Goal: Task Accomplishment & Management: Manage account settings

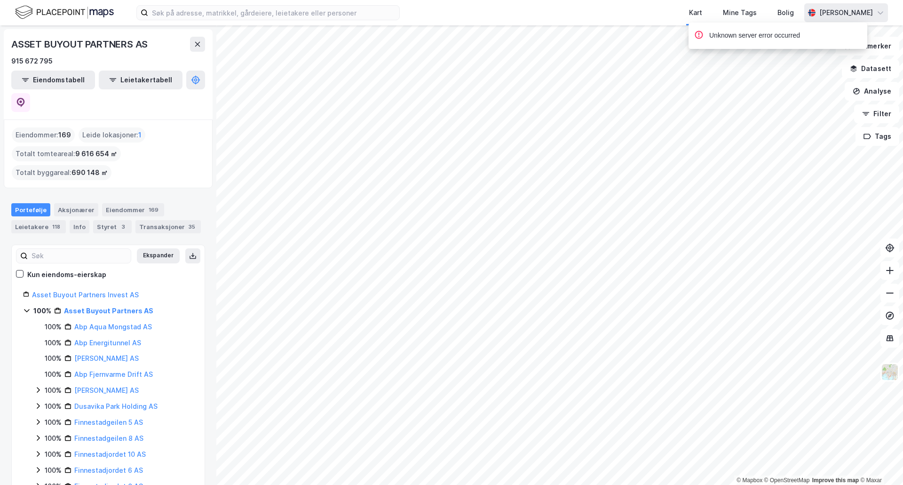
click at [878, 14] on icon at bounding box center [880, 13] width 8 height 8
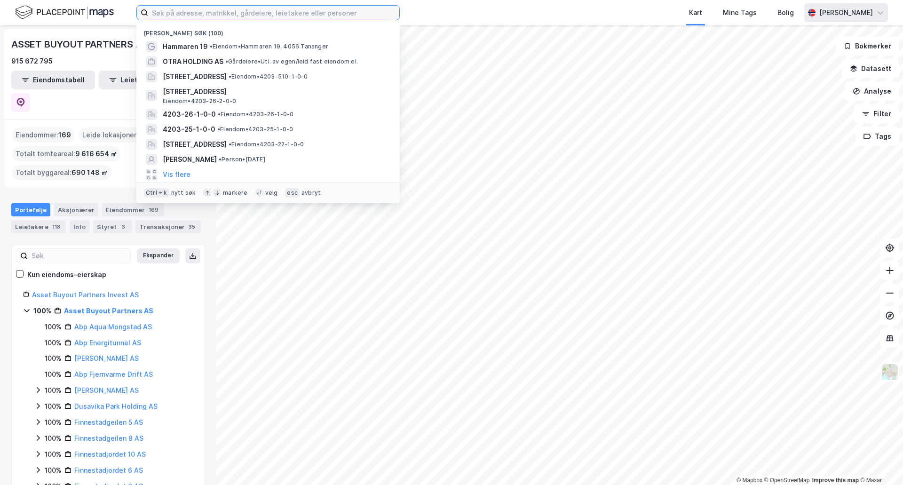
click at [384, 11] on input at bounding box center [273, 13] width 251 height 14
click at [214, 193] on icon at bounding box center [217, 193] width 6 height 6
click at [878, 11] on icon at bounding box center [880, 13] width 8 height 8
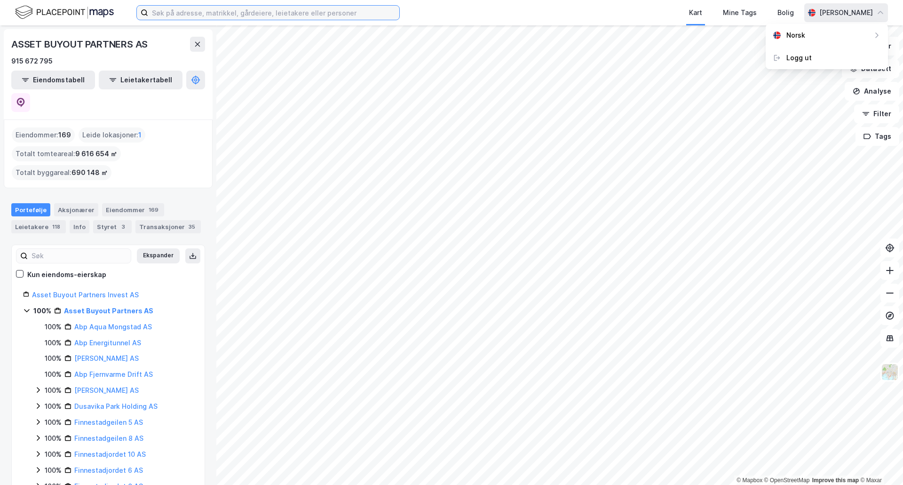
click at [221, 17] on input at bounding box center [273, 13] width 251 height 14
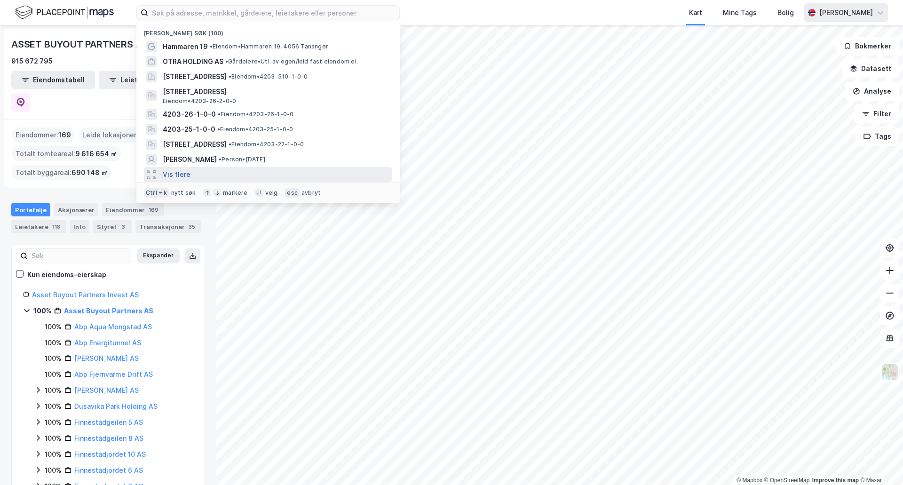
click at [167, 177] on button "Vis flere" at bounding box center [177, 174] width 28 height 11
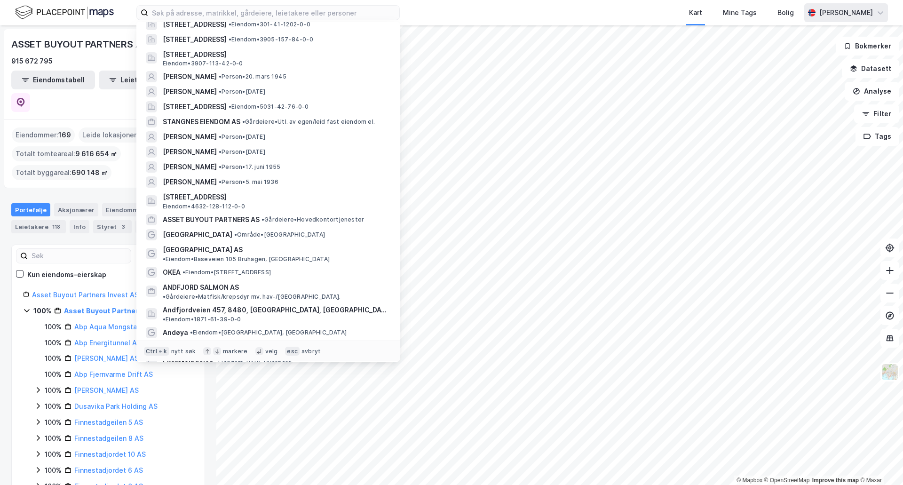
scroll to position [1278, 0]
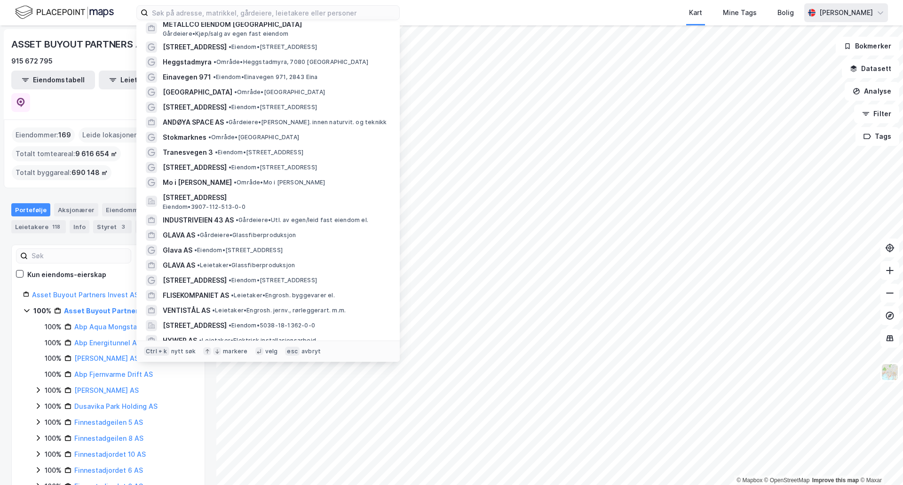
click at [855, 15] on div "[PERSON_NAME]" at bounding box center [846, 12] width 54 height 11
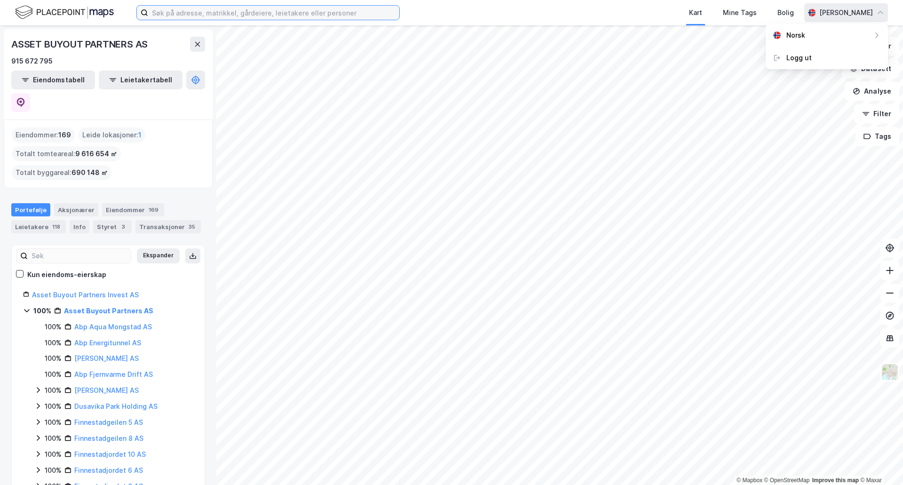
click at [179, 16] on input at bounding box center [273, 13] width 251 height 14
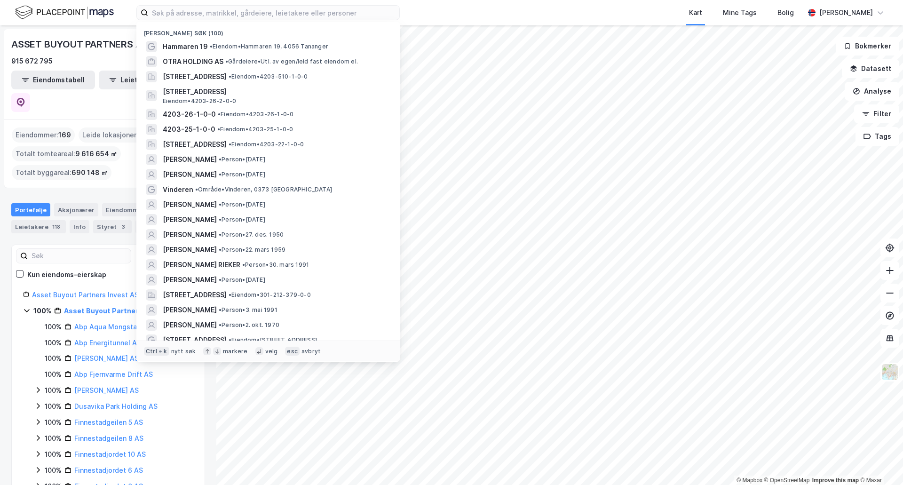
click at [42, 14] on img at bounding box center [64, 12] width 99 height 16
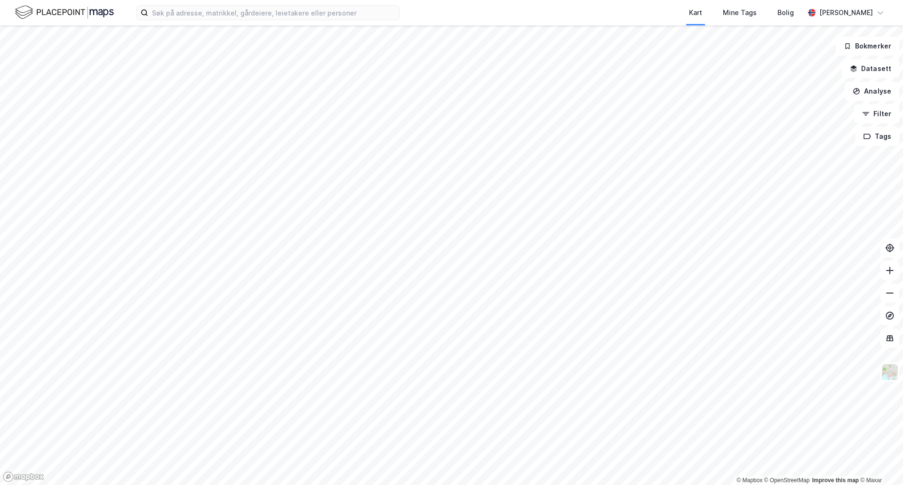
click at [32, 14] on img at bounding box center [64, 12] width 99 height 16
click at [93, 13] on img at bounding box center [64, 12] width 99 height 16
click at [756, 20] on div "Mine Tags" at bounding box center [739, 12] width 39 height 17
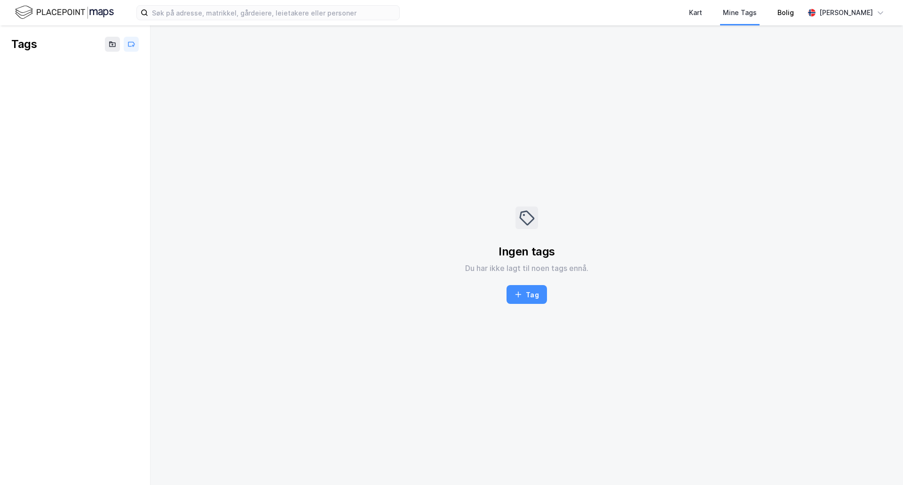
click at [790, 16] on div "Bolig" at bounding box center [785, 12] width 37 height 25
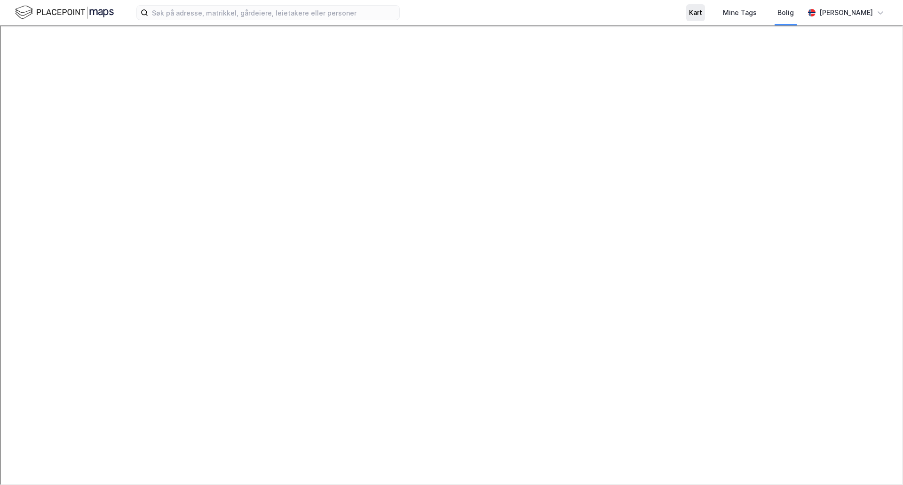
click at [702, 11] on div "Kart" at bounding box center [695, 12] width 13 height 11
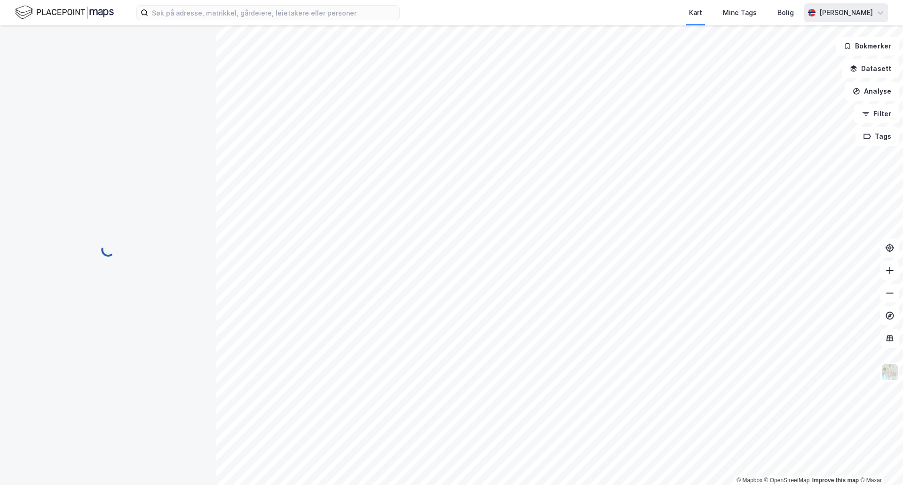
click at [857, 14] on div "[PERSON_NAME]" at bounding box center [846, 12] width 54 height 11
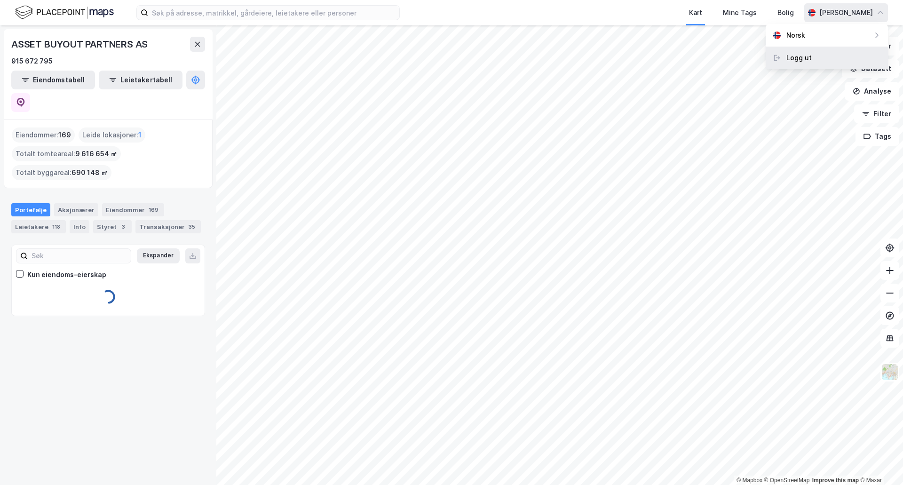
click at [799, 60] on div "Logg ut" at bounding box center [798, 57] width 25 height 11
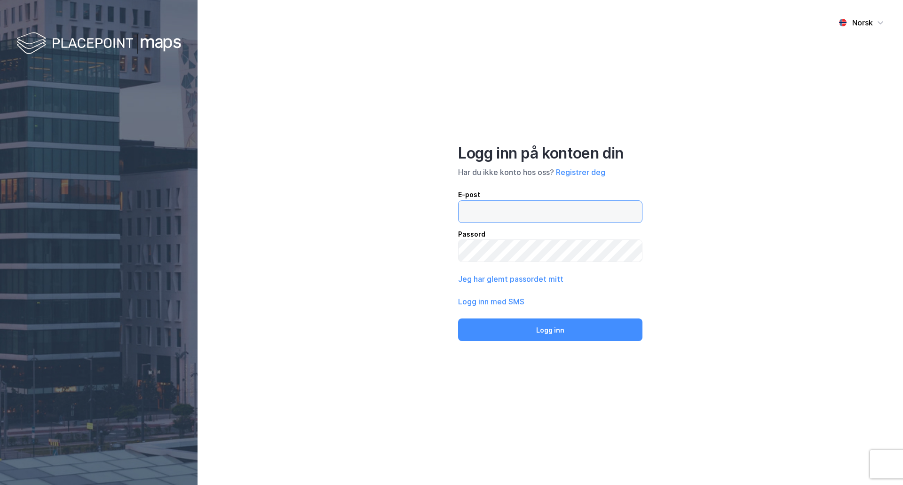
click at [512, 211] on input "email" at bounding box center [549, 212] width 183 height 22
click at [334, 216] on div "Norsk Logg inn på kontoen din Har du ikke konto hos oss? Registrer deg E-post P…" at bounding box center [549, 242] width 705 height 485
click at [510, 278] on button "Jeg har glemt passordet mitt" at bounding box center [510, 278] width 105 height 11
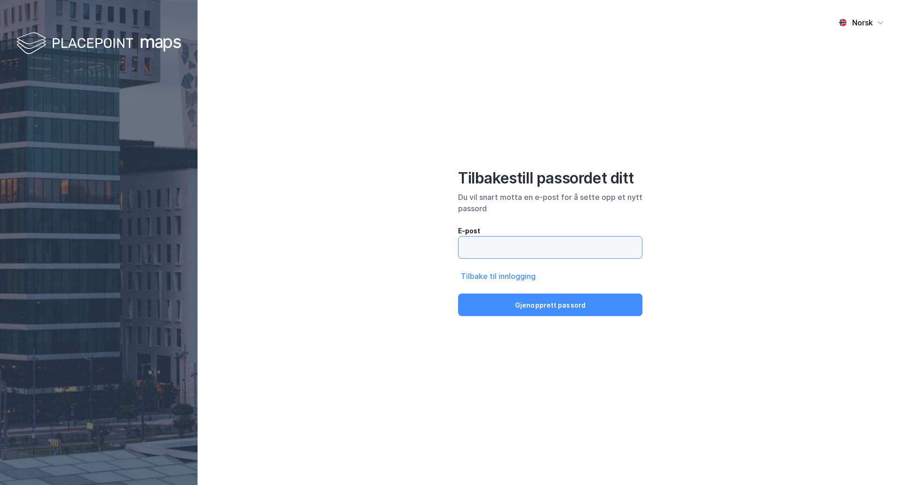
click at [501, 245] on input "email" at bounding box center [549, 247] width 183 height 22
type input "bratfos@abpre.no"
click at [493, 308] on button "Gjenopprett passord" at bounding box center [550, 304] width 184 height 23
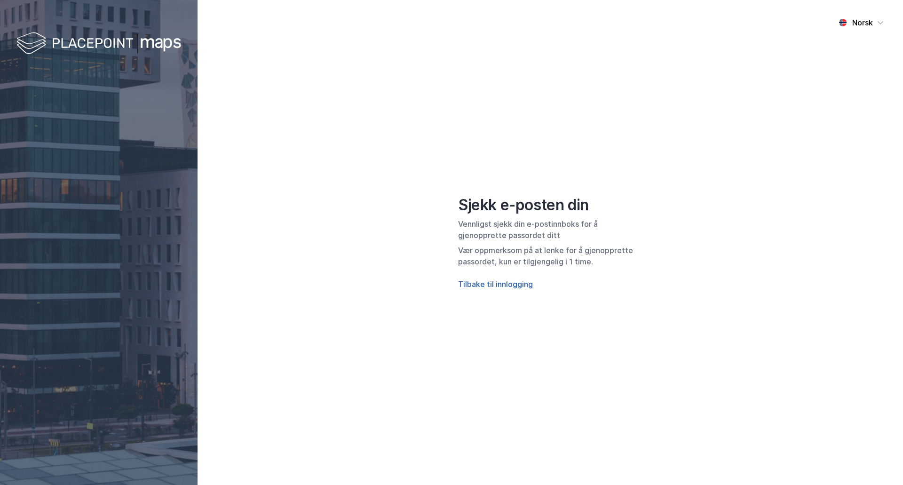
click at [491, 288] on button "Tilbake til innlogging" at bounding box center [495, 283] width 75 height 11
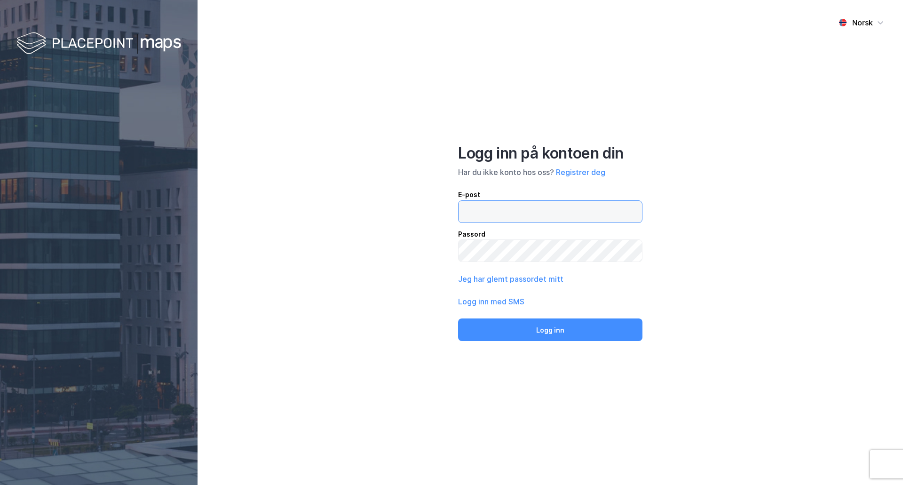
click at [511, 215] on input "email" at bounding box center [549, 212] width 183 height 22
